Goal: Task Accomplishment & Management: Manage account settings

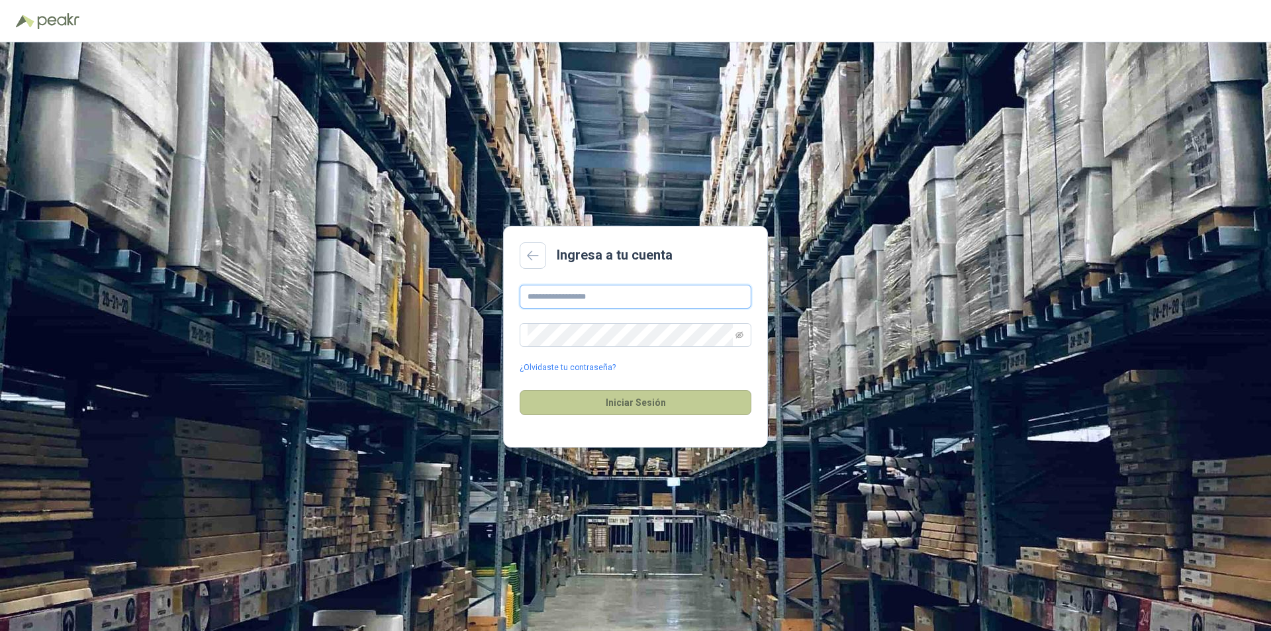
type input "**********"
drag, startPoint x: 647, startPoint y: 401, endPoint x: 746, endPoint y: 208, distance: 216.8
click at [646, 401] on button "Iniciar Sesión" at bounding box center [636, 402] width 232 height 25
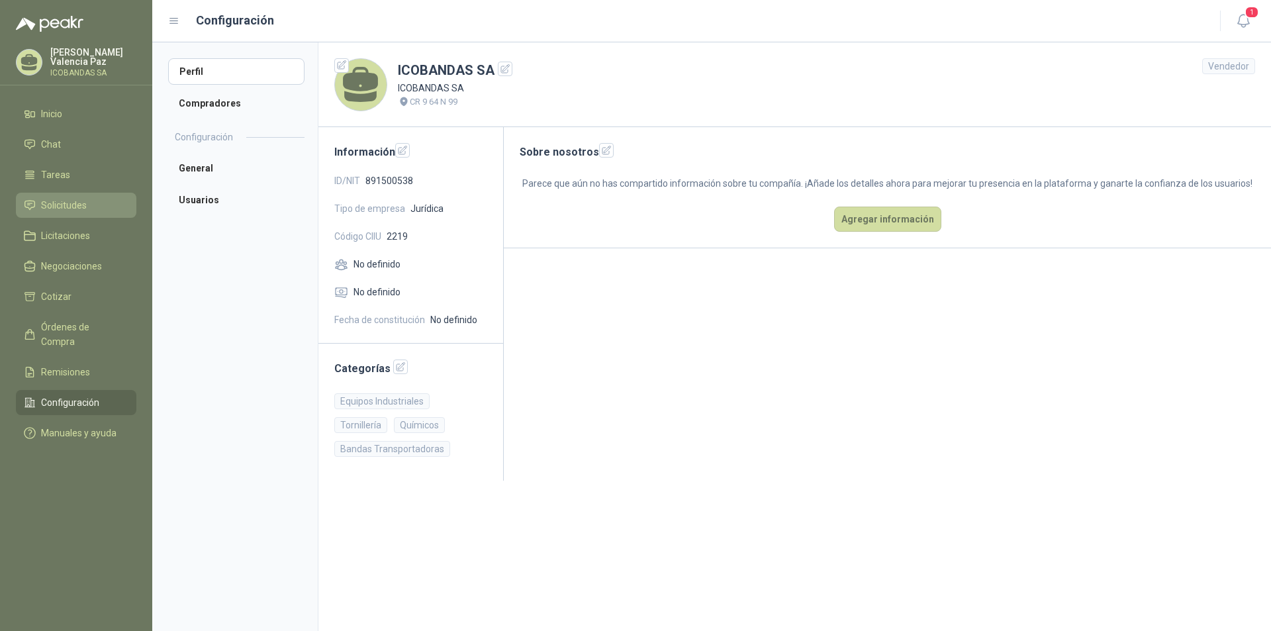
click at [69, 209] on span "Solicitudes" at bounding box center [64, 205] width 46 height 15
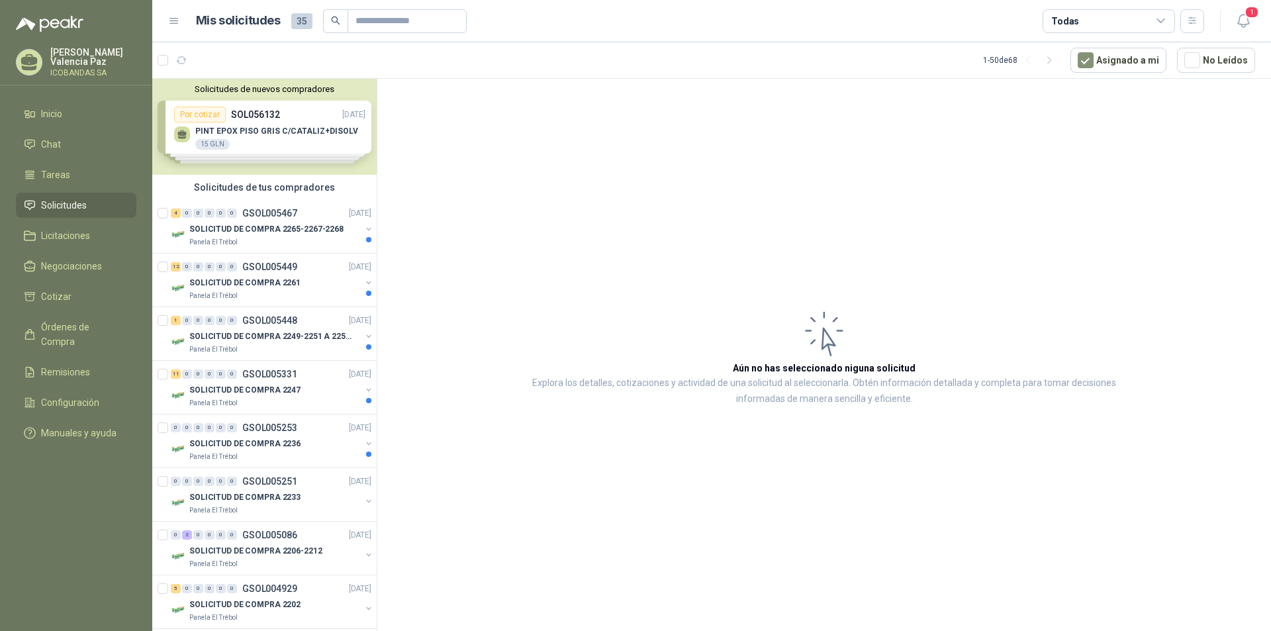
click at [309, 144] on div "Solicitudes de nuevos compradores Por cotizar SOL056132 [DATE] PINT EPOX PISO G…" at bounding box center [264, 127] width 224 height 96
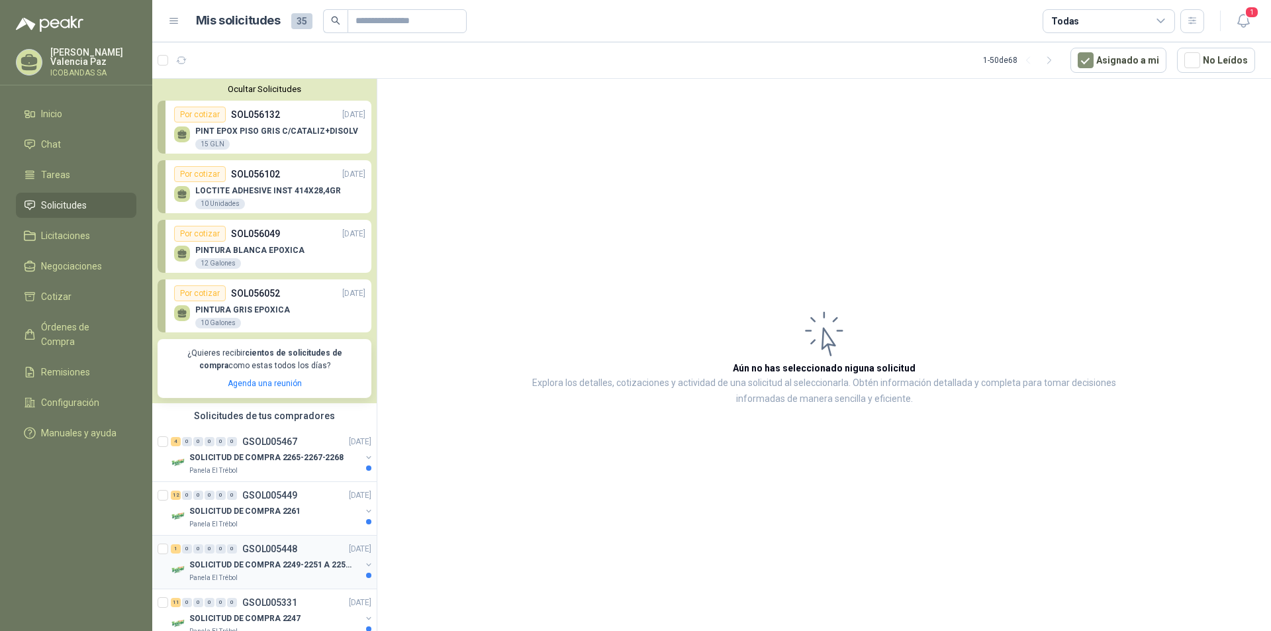
click at [238, 557] on div "SOLICITUD DE COMPRA 2249-2251 A 2256-2258 Y 2262" at bounding box center [275, 565] width 172 height 16
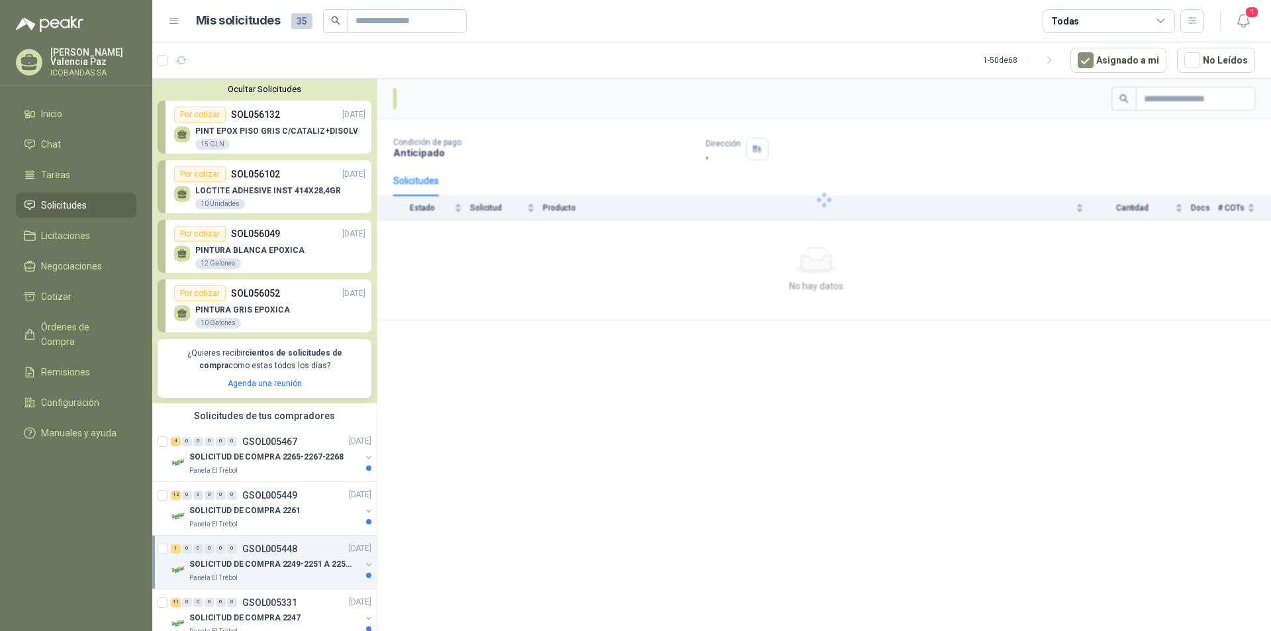
click at [278, 564] on p "SOLICITUD DE COMPRA 2249-2251 A 2256-2258 Y 2262" at bounding box center [271, 564] width 165 height 13
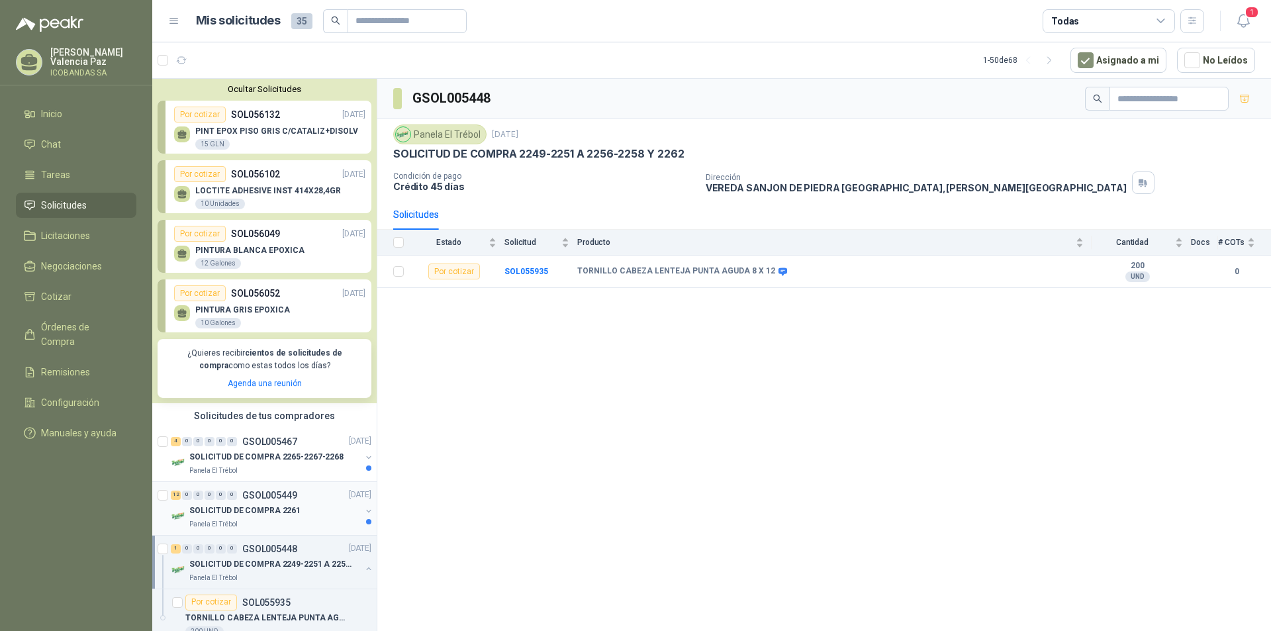
click at [280, 508] on p "SOLICITUD DE COMPRA 2261" at bounding box center [244, 511] width 111 height 13
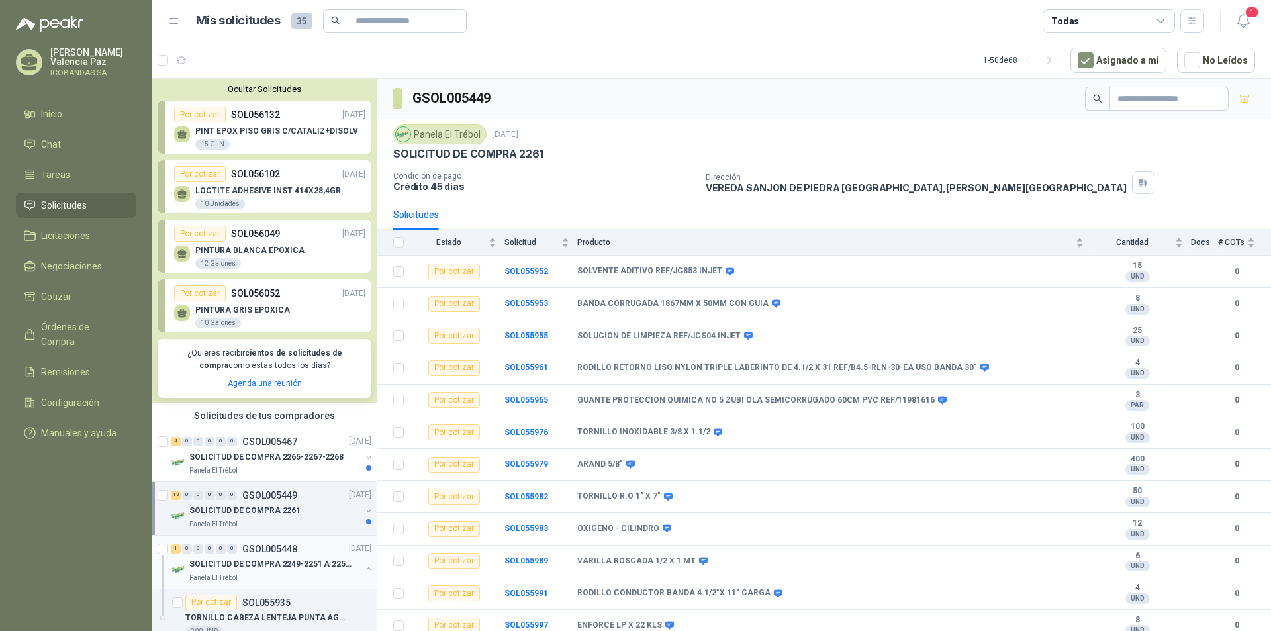
click at [227, 570] on p "SOLICITUD DE COMPRA 2249-2251 A 2256-2258 Y 2262" at bounding box center [271, 564] width 165 height 13
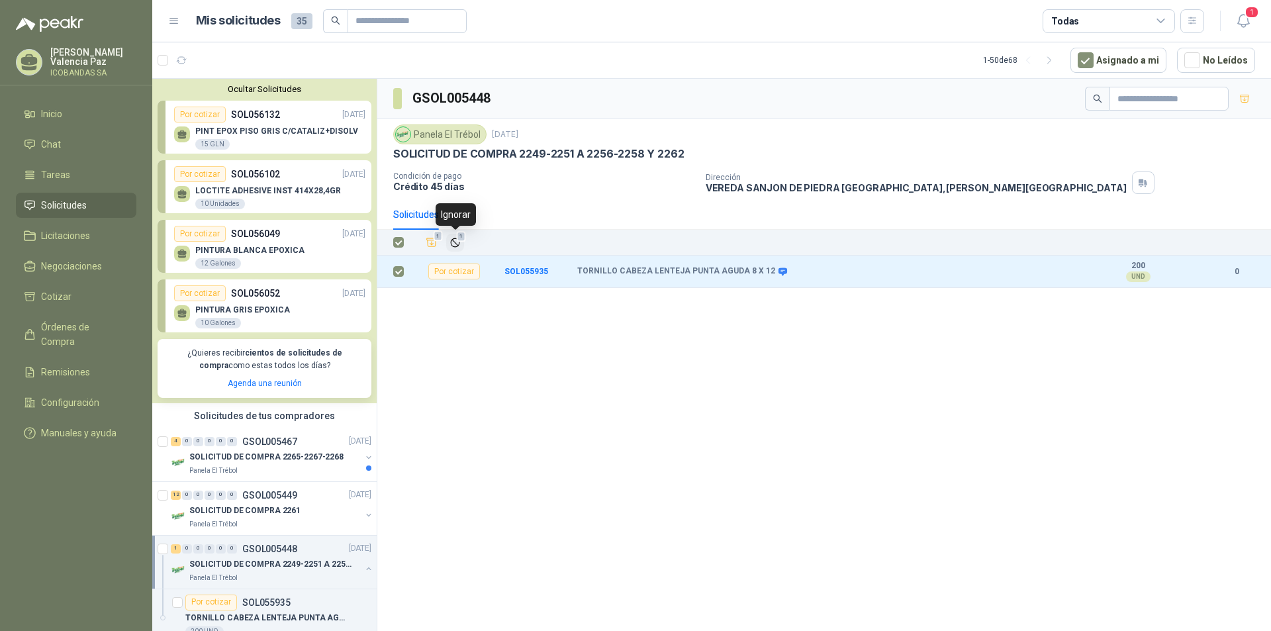
click at [463, 242] on span "1" at bounding box center [461, 236] width 9 height 11
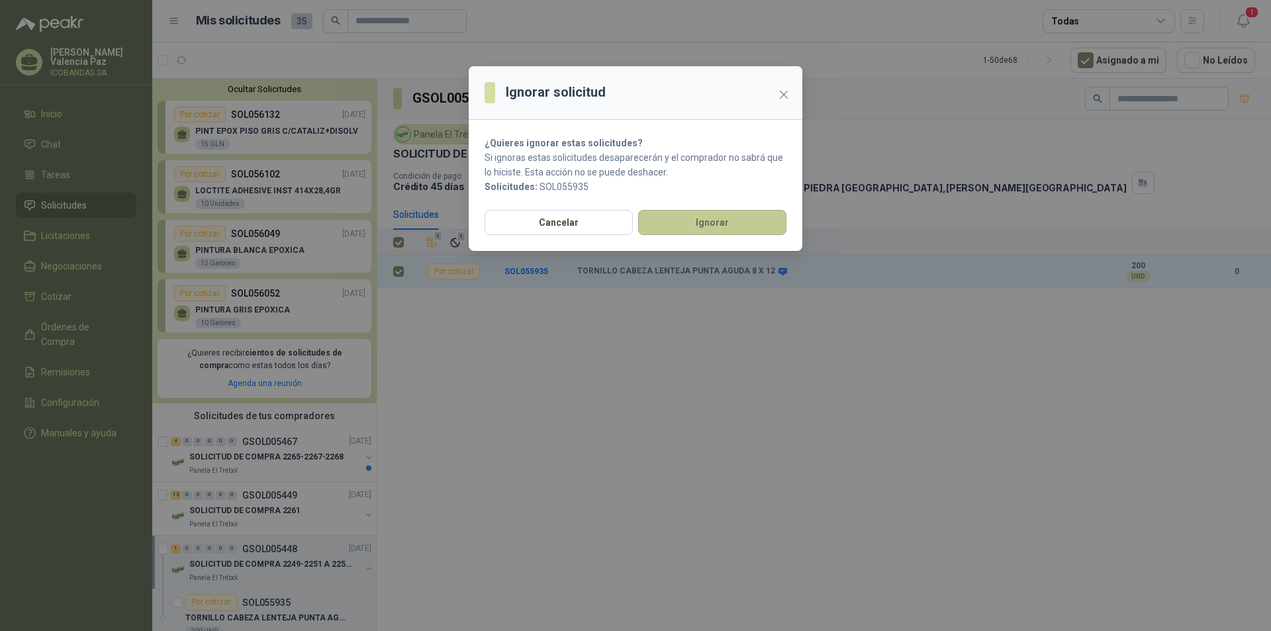
click at [705, 219] on button "Ignorar" at bounding box center [712, 222] width 148 height 25
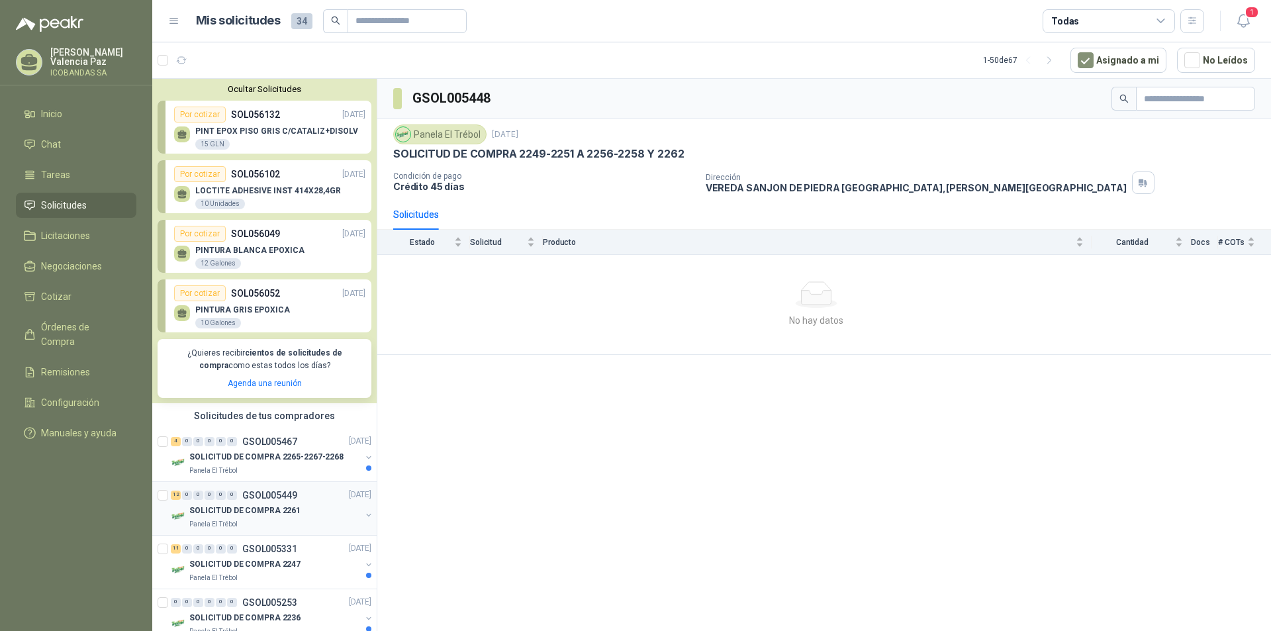
click at [249, 511] on p "SOLICITUD DE COMPRA 2261" at bounding box center [244, 511] width 111 height 13
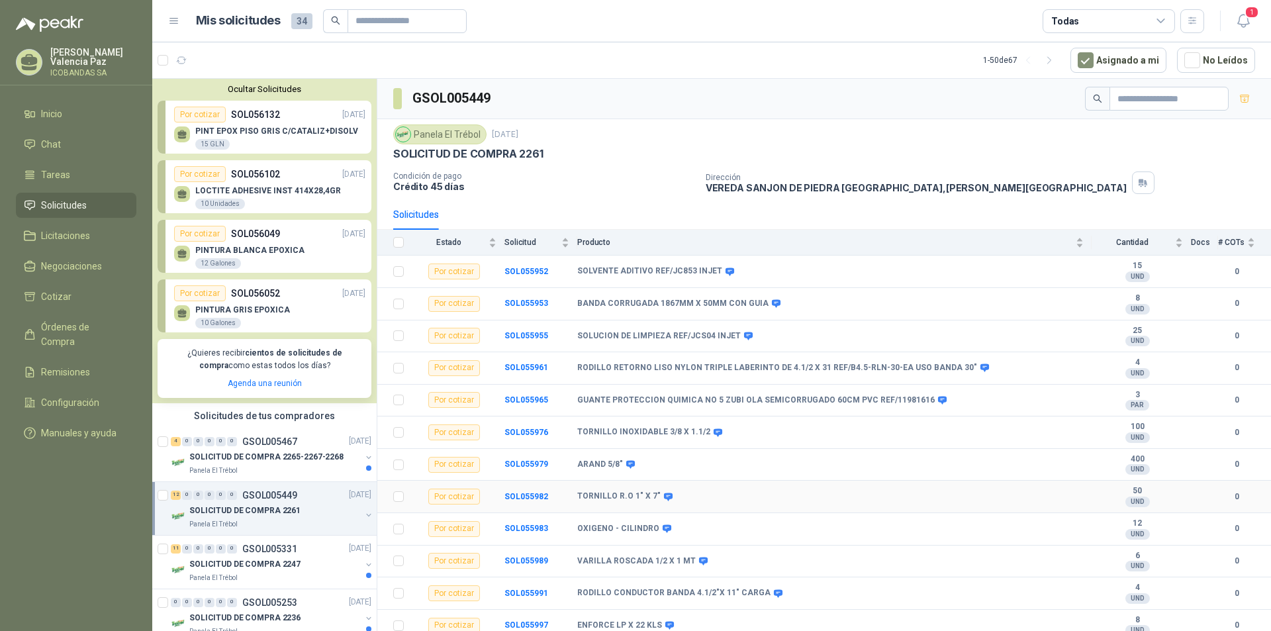
scroll to position [6, 0]
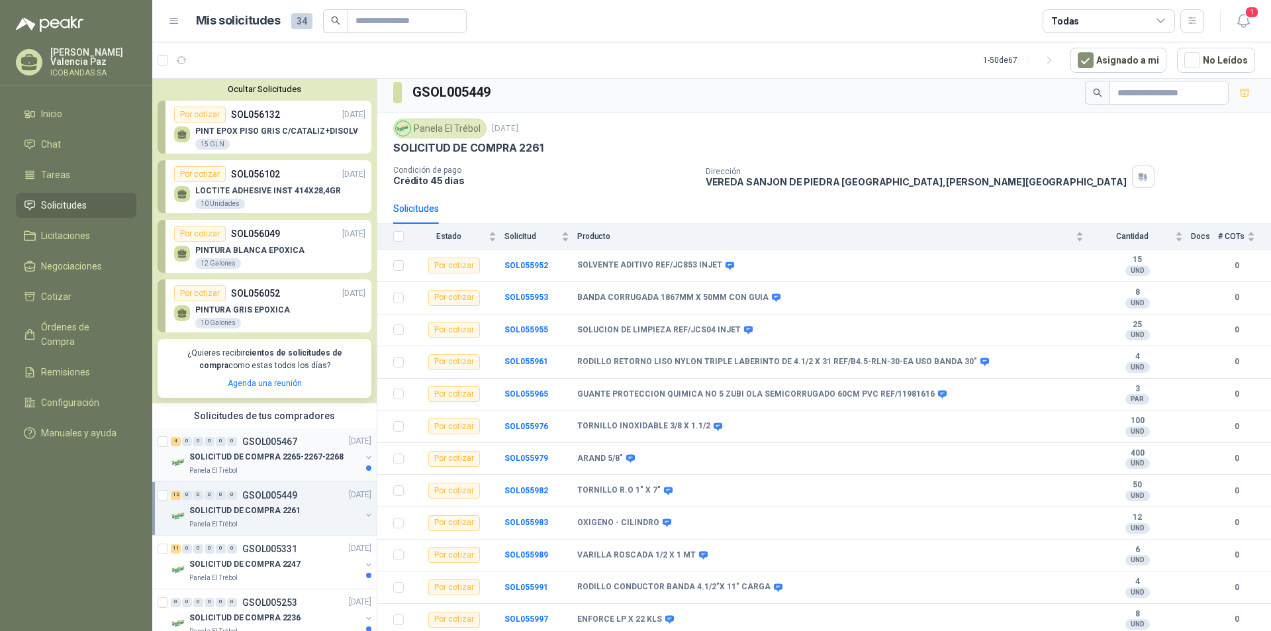
click at [220, 462] on p "SOLICITUD DE COMPRA 2265-2267-2268" at bounding box center [266, 457] width 154 height 13
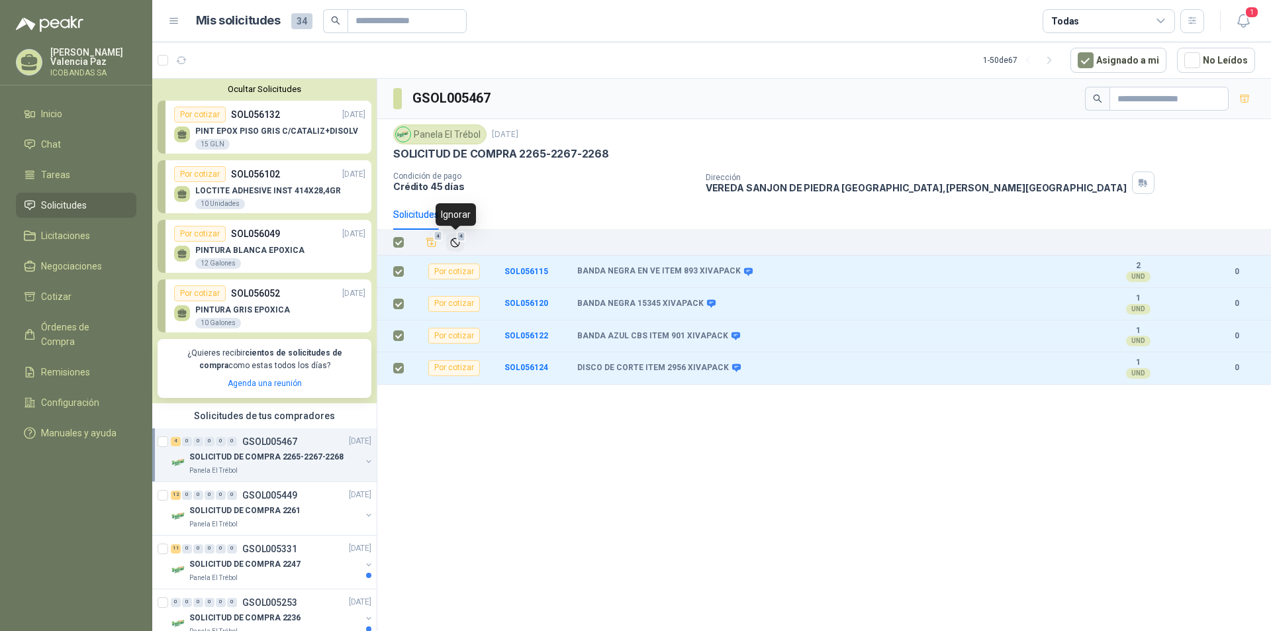
click at [458, 244] on icon "Ignorar" at bounding box center [455, 242] width 11 height 11
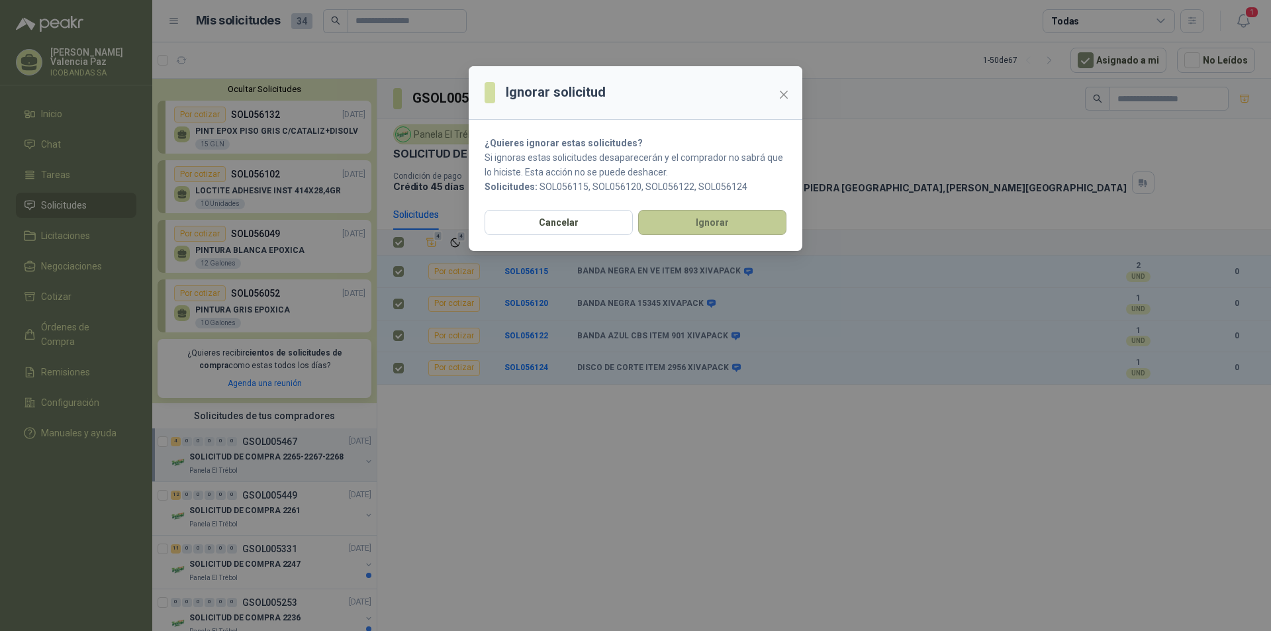
click at [681, 215] on button "Ignorar" at bounding box center [712, 222] width 148 height 25
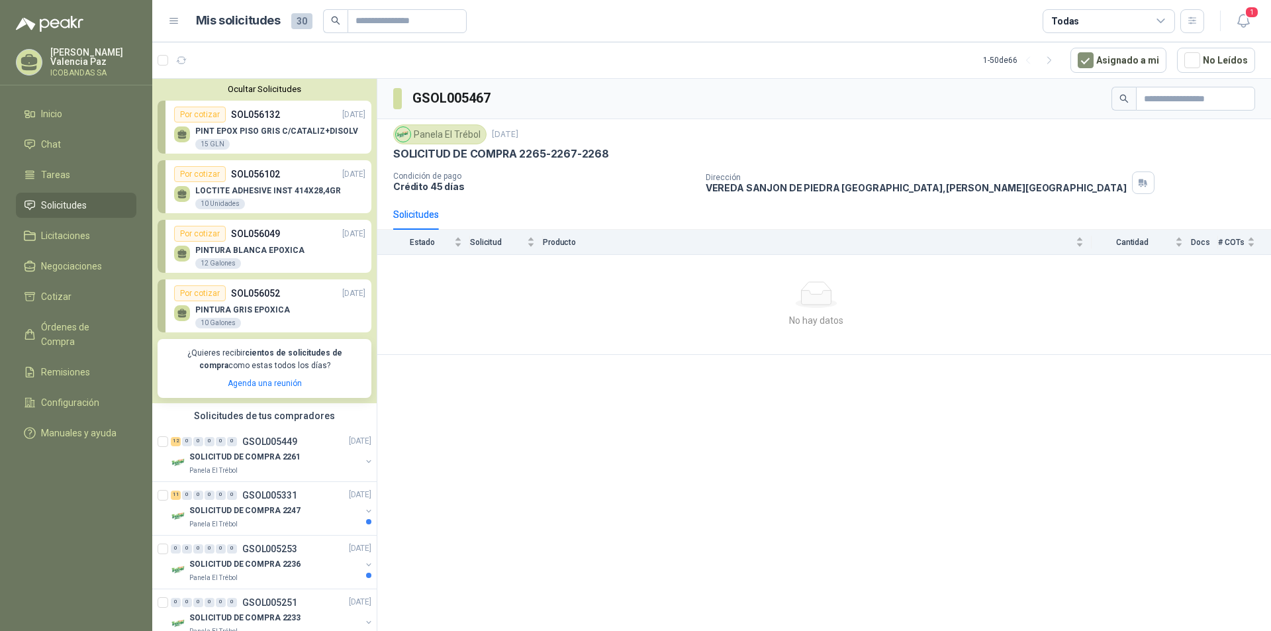
click at [79, 53] on p "[PERSON_NAME]" at bounding box center [93, 57] width 86 height 19
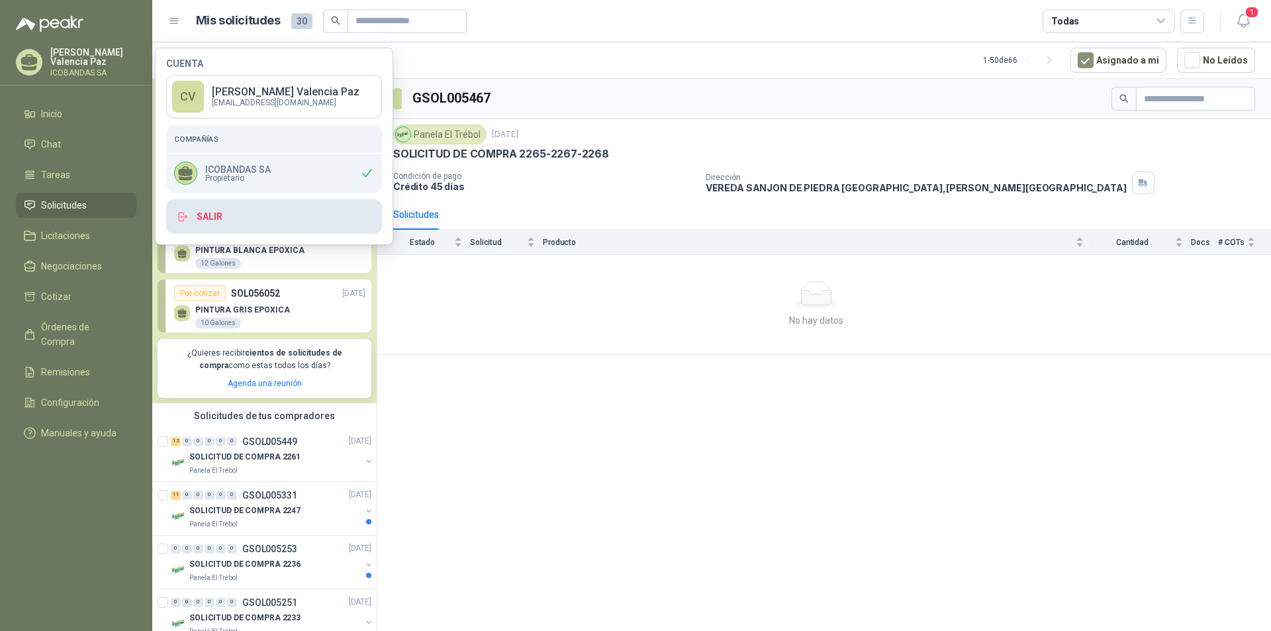
click at [224, 213] on button "Salir" at bounding box center [274, 216] width 216 height 34
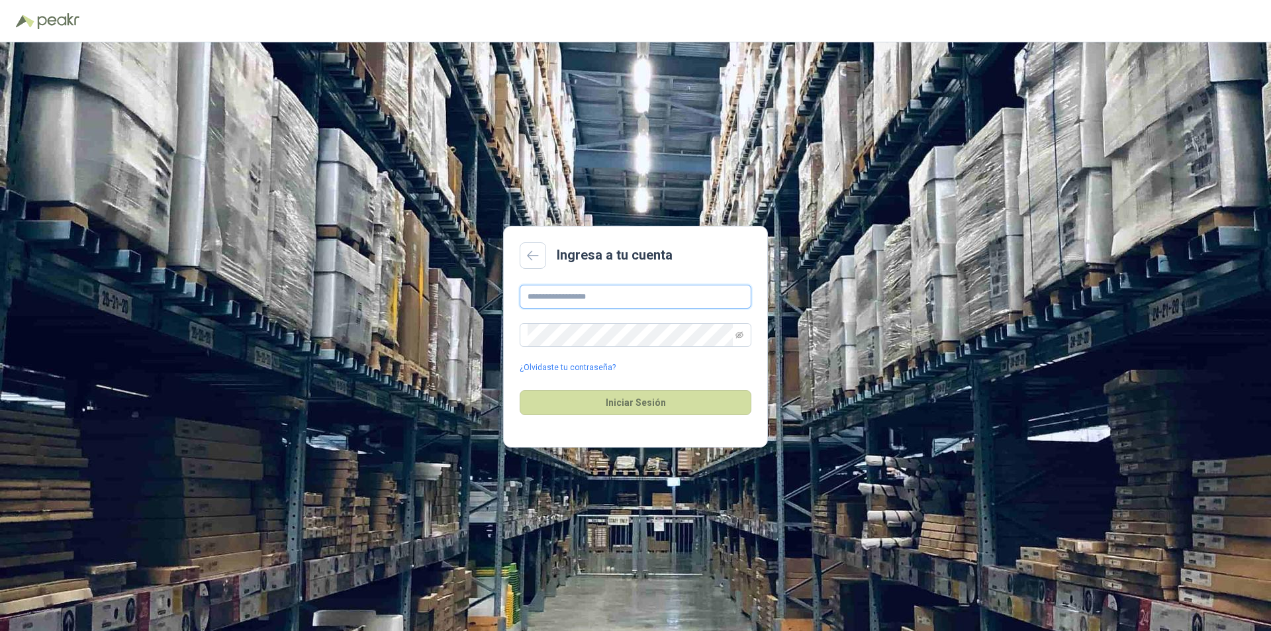
type input "**********"
